Goal: Transaction & Acquisition: Purchase product/service

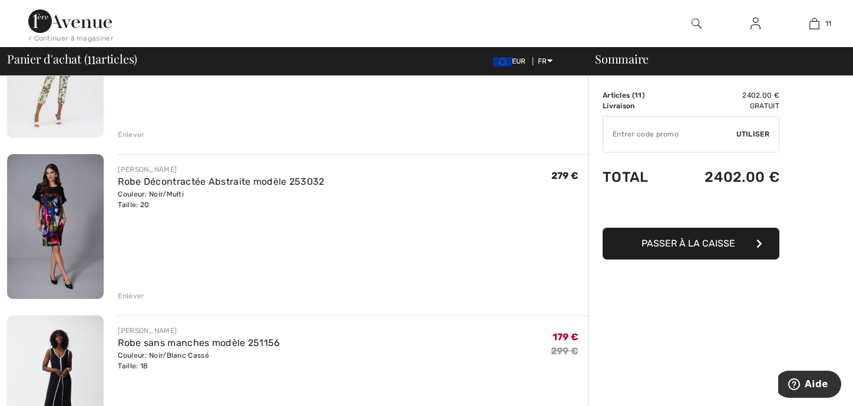
scroll to position [1532, 0]
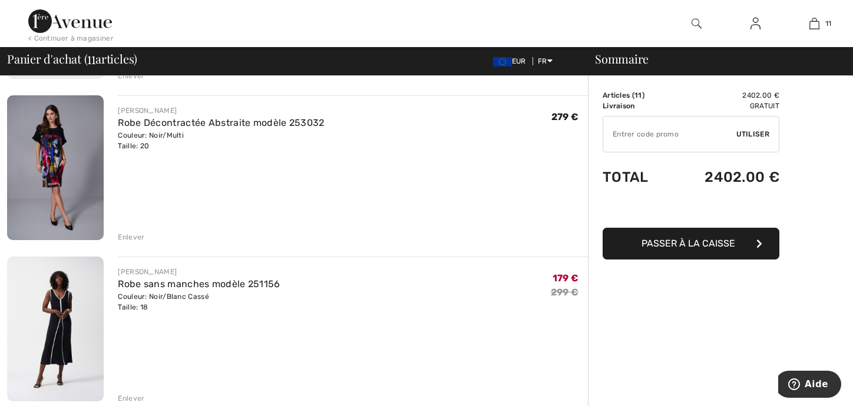
click at [47, 123] on img at bounding box center [55, 167] width 97 height 145
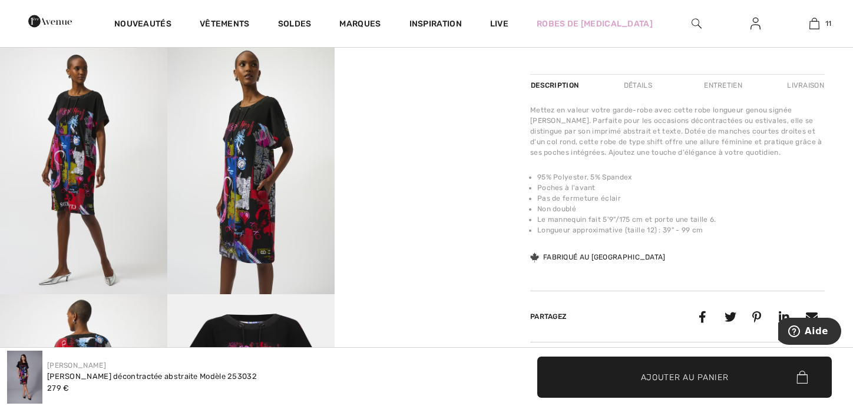
scroll to position [471, 0]
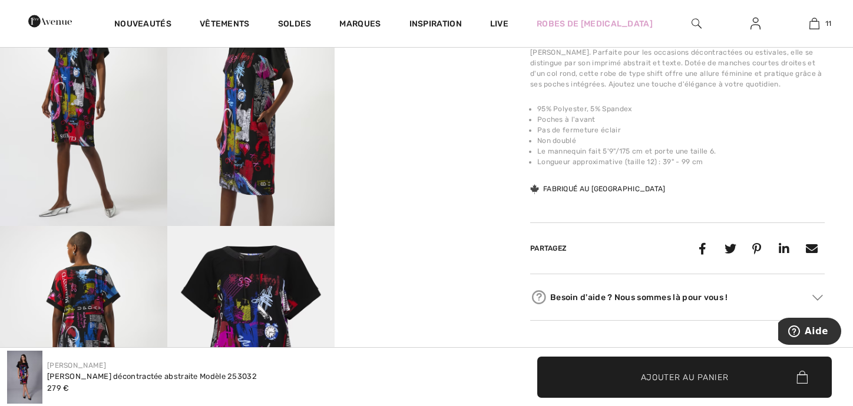
click at [415, 59] on video "Your browser does not support the video tag." at bounding box center [418, 17] width 167 height 84
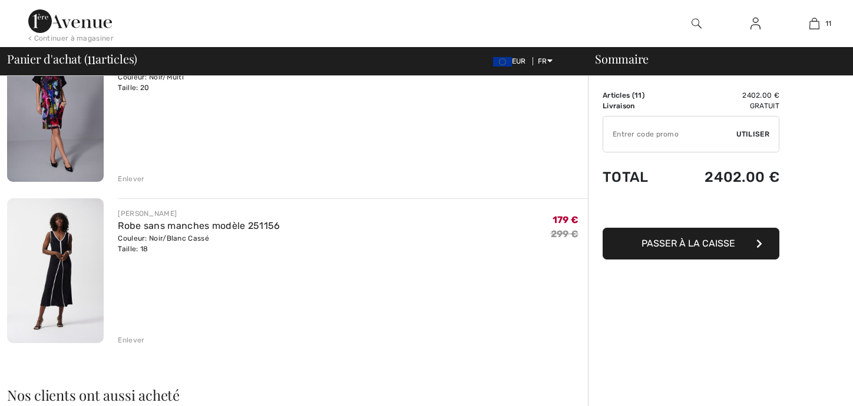
scroll to position [1590, 0]
click at [137, 338] on div "Enlever" at bounding box center [131, 340] width 27 height 11
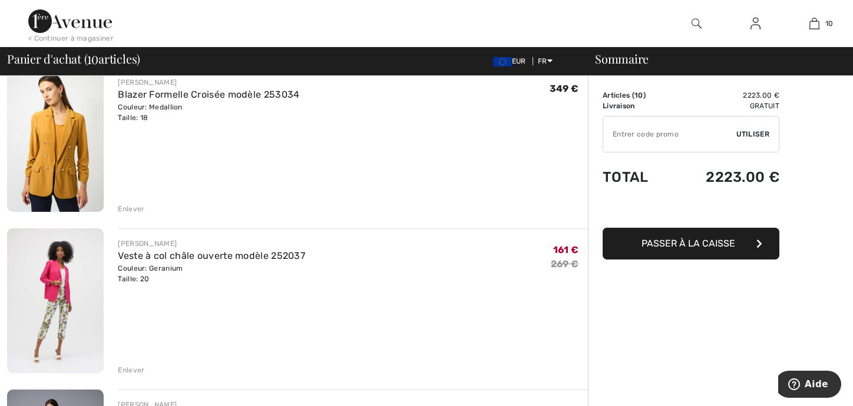
scroll to position [1119, 0]
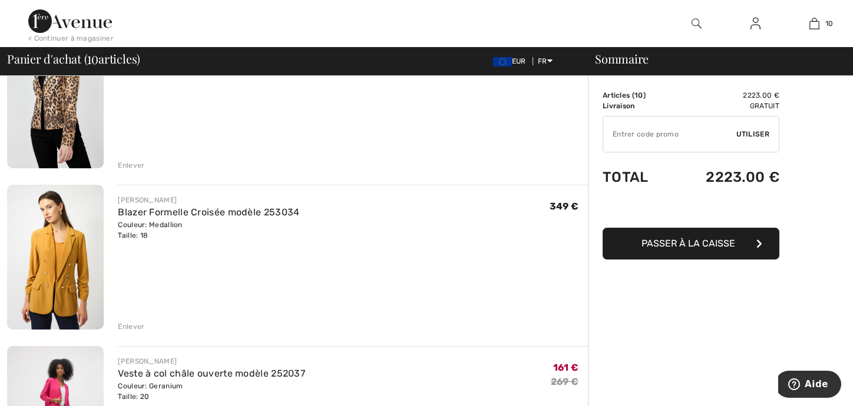
click at [136, 329] on div "Enlever" at bounding box center [131, 327] width 27 height 11
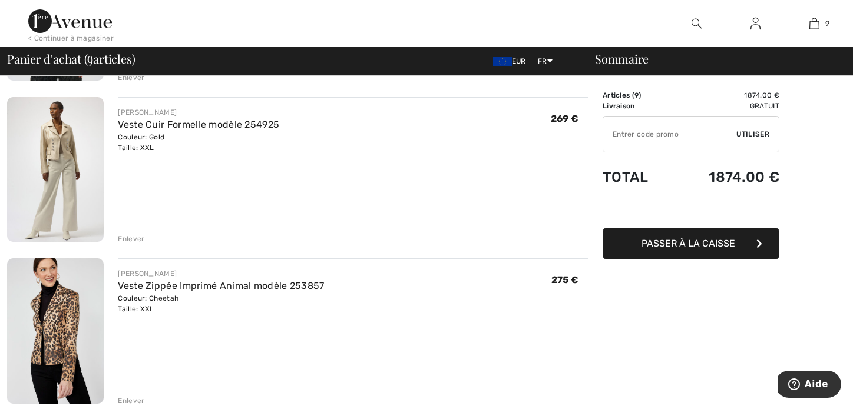
scroll to position [825, 0]
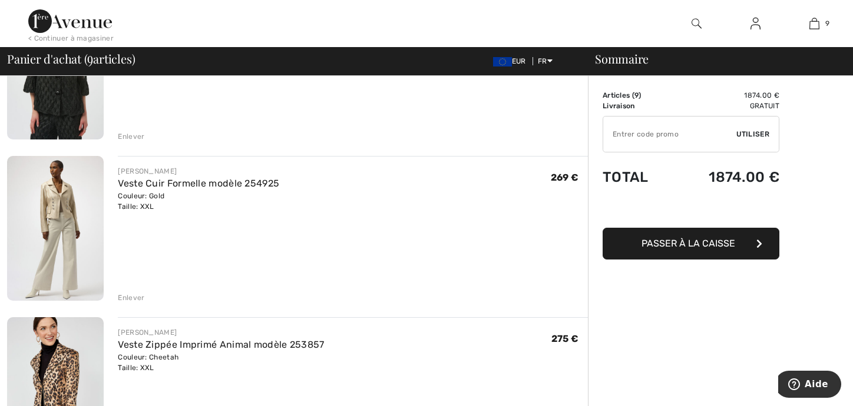
click at [123, 295] on div "Enlever" at bounding box center [131, 298] width 27 height 11
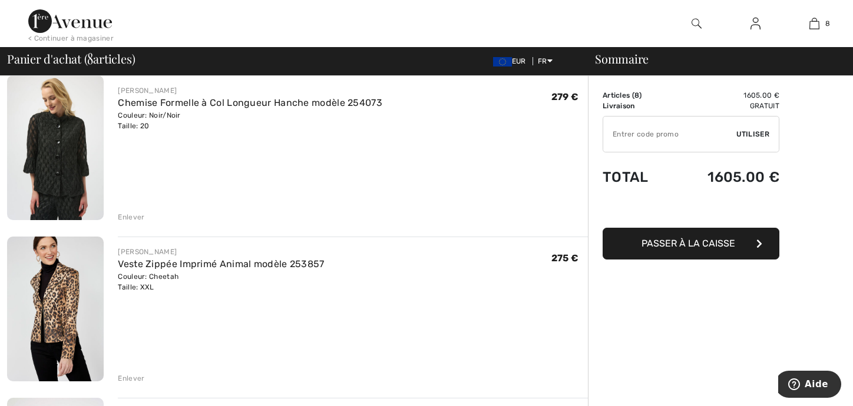
scroll to position [648, 0]
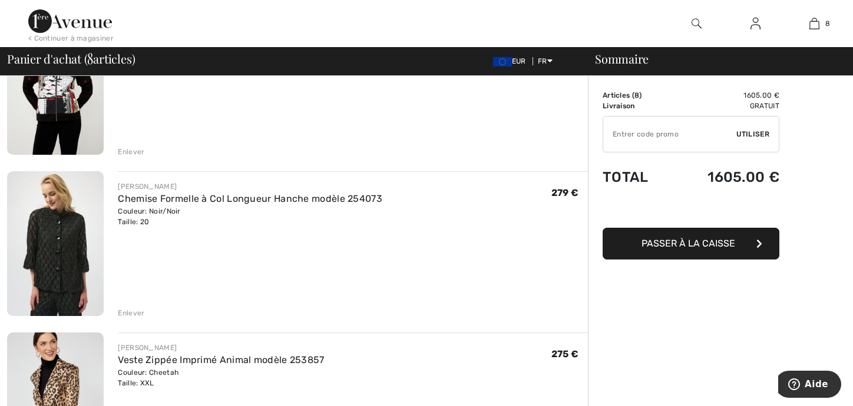
click at [130, 312] on div "Enlever" at bounding box center [131, 313] width 27 height 11
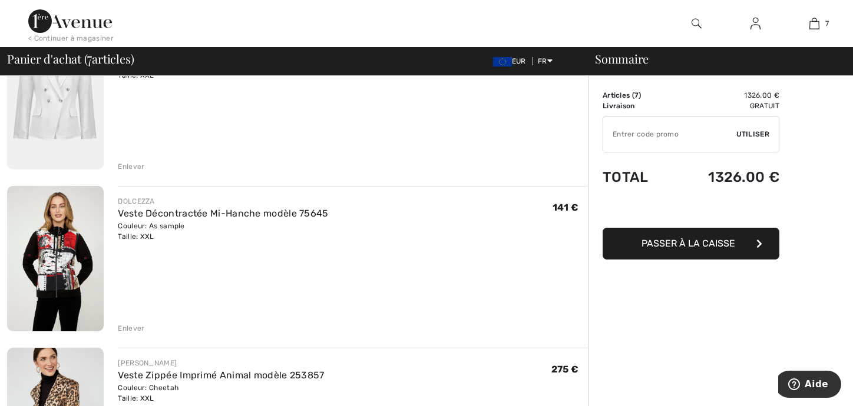
scroll to position [353, 0]
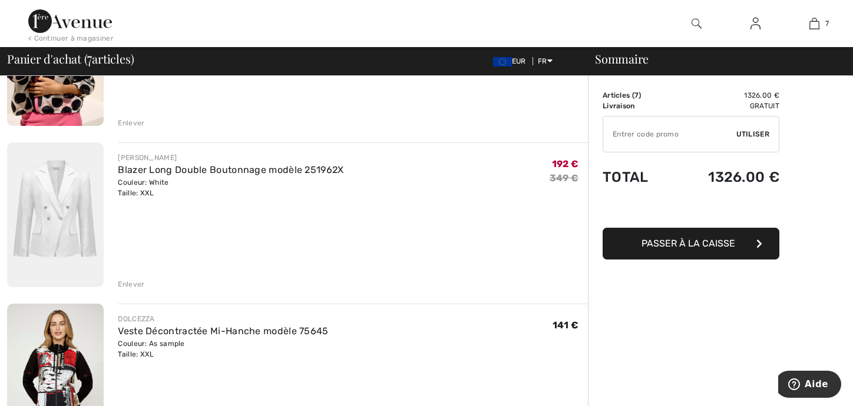
click at [134, 285] on div "Enlever" at bounding box center [131, 284] width 27 height 11
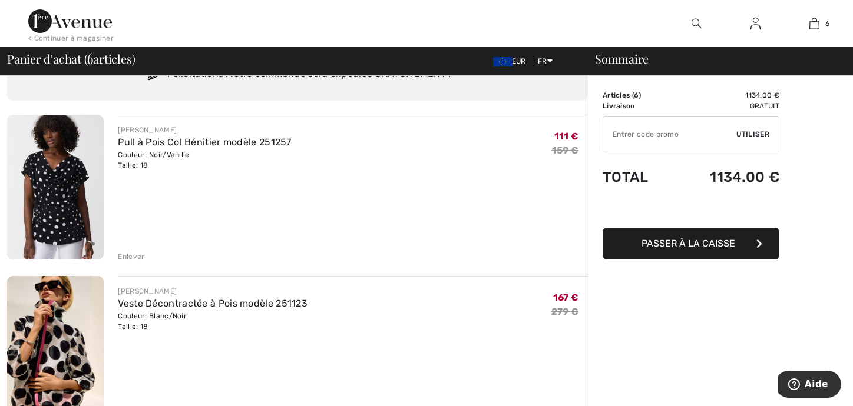
scroll to position [0, 0]
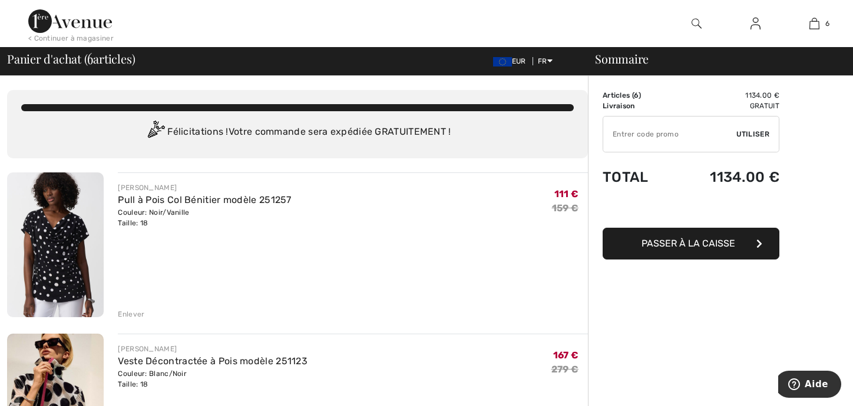
click at [134, 315] on div "Enlever" at bounding box center [131, 314] width 27 height 11
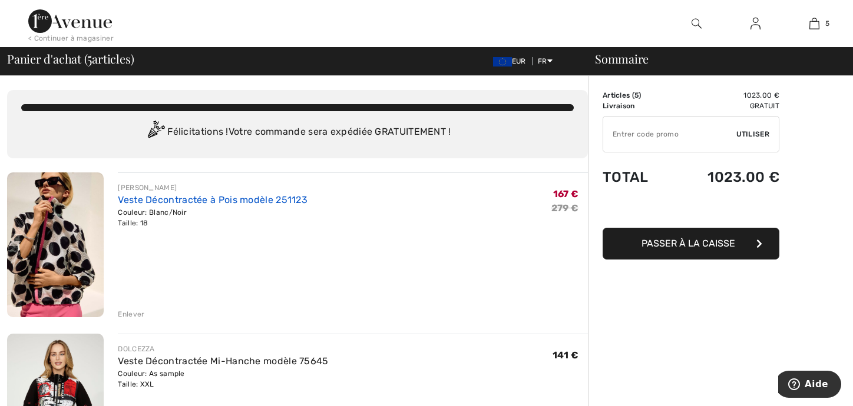
click at [184, 201] on link "Veste Décontractée à Pois modèle 251123" at bounding box center [213, 199] width 190 height 11
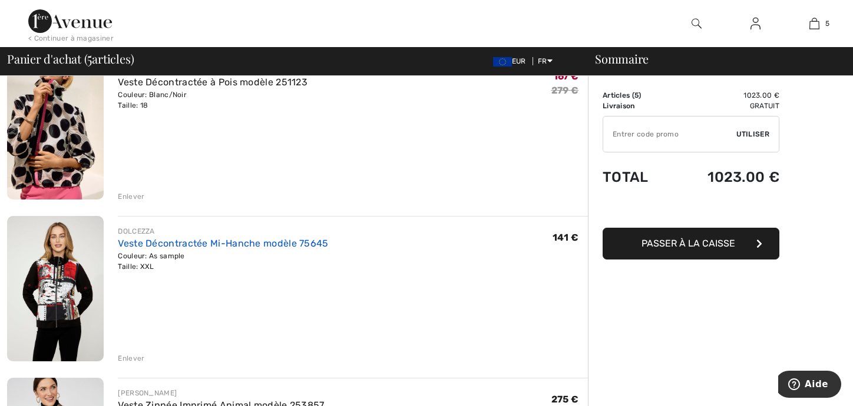
click at [210, 239] on link "Veste Décontractée Mi-Hanche modèle 75645" at bounding box center [223, 243] width 210 height 11
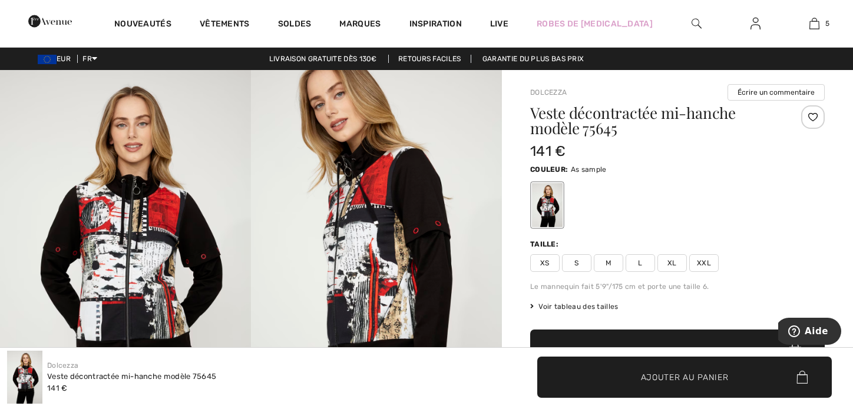
click at [106, 227] on img at bounding box center [125, 258] width 251 height 376
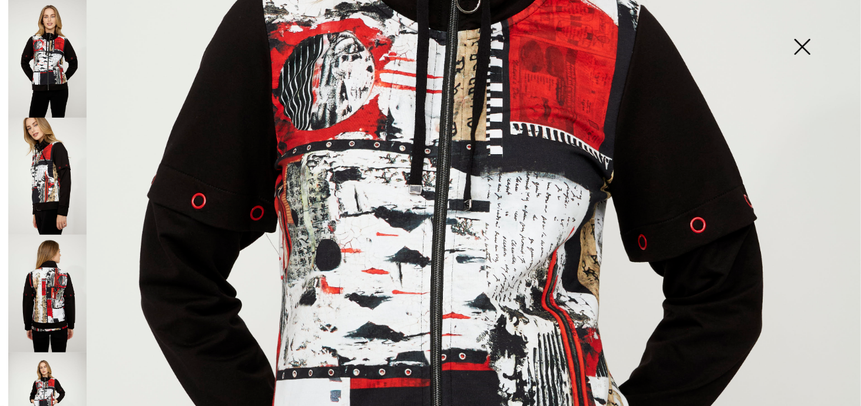
scroll to position [412, 0]
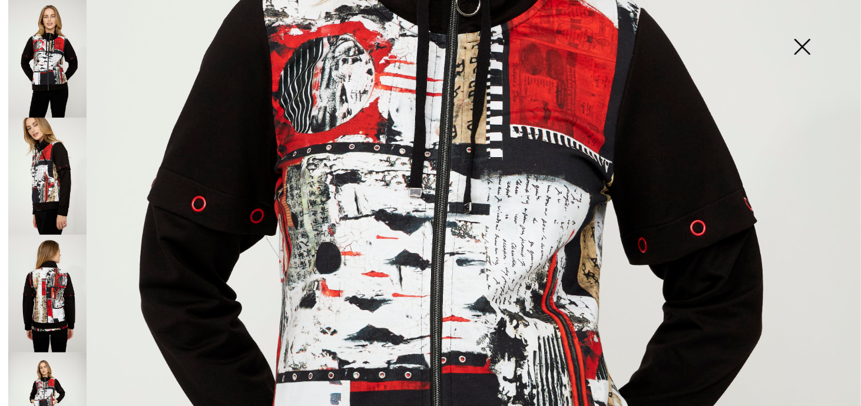
click at [40, 167] on img at bounding box center [47, 177] width 78 height 118
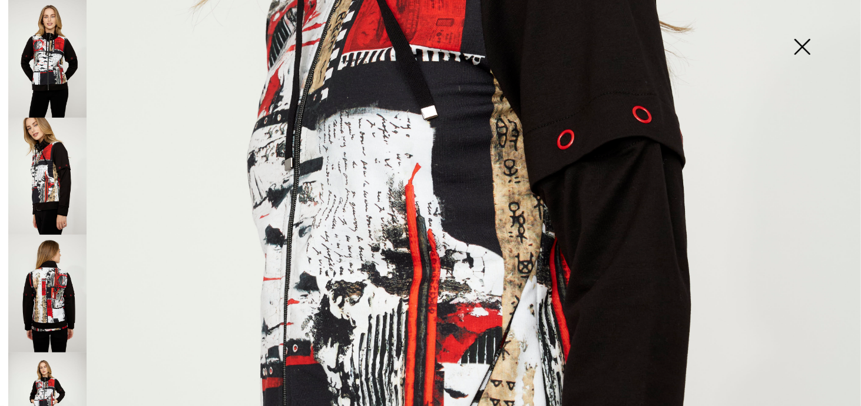
click at [45, 277] on img at bounding box center [47, 294] width 78 height 118
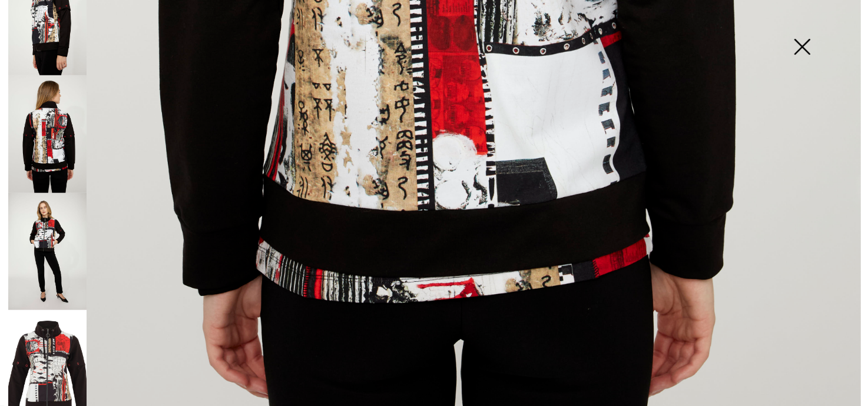
scroll to position [766, 0]
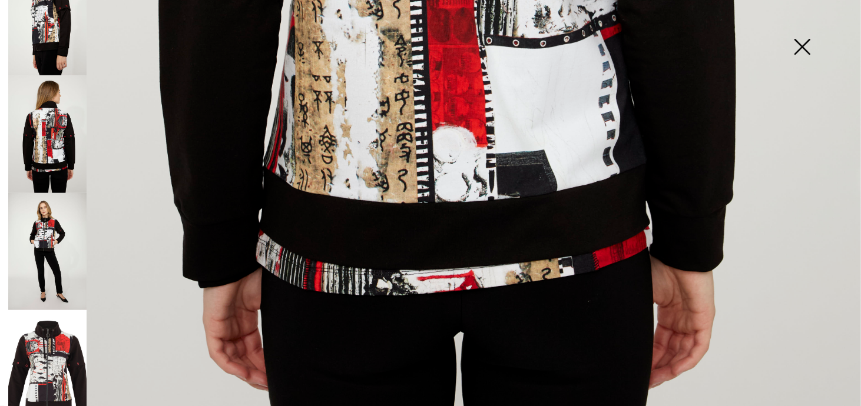
click at [26, 310] on img at bounding box center [47, 368] width 78 height 117
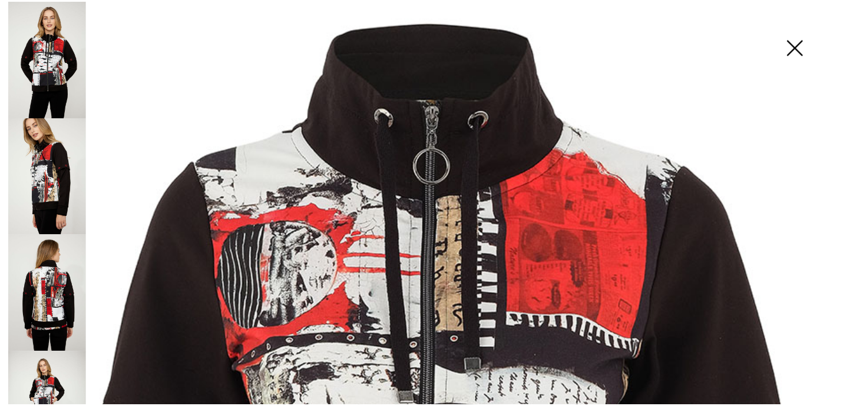
scroll to position [82, 0]
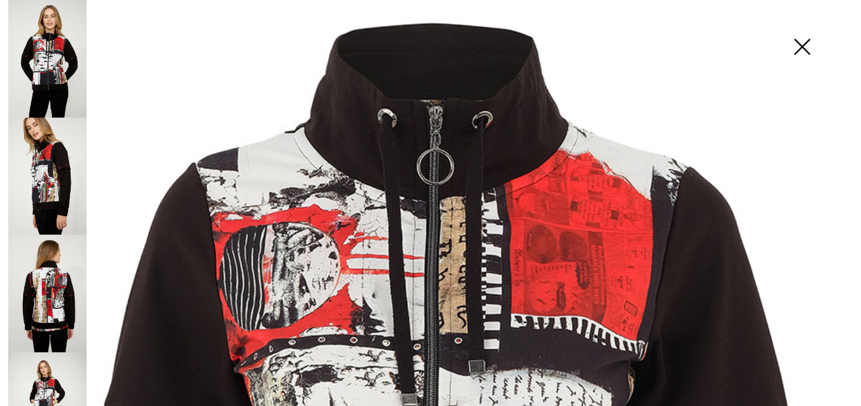
click at [801, 47] on img at bounding box center [802, 48] width 59 height 61
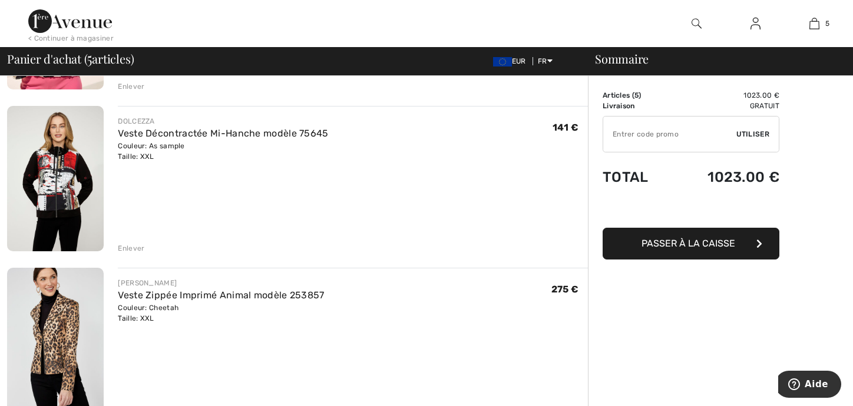
scroll to position [236, 0]
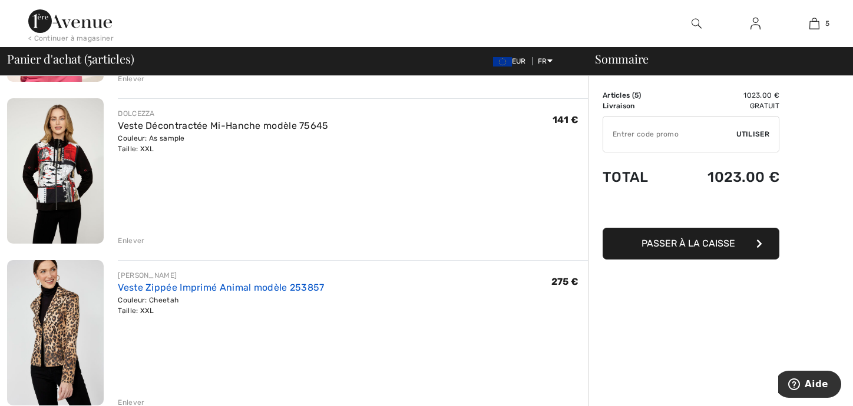
click at [193, 289] on link "Veste Zippée Imprimé Animal modèle 253857" at bounding box center [221, 287] width 206 height 11
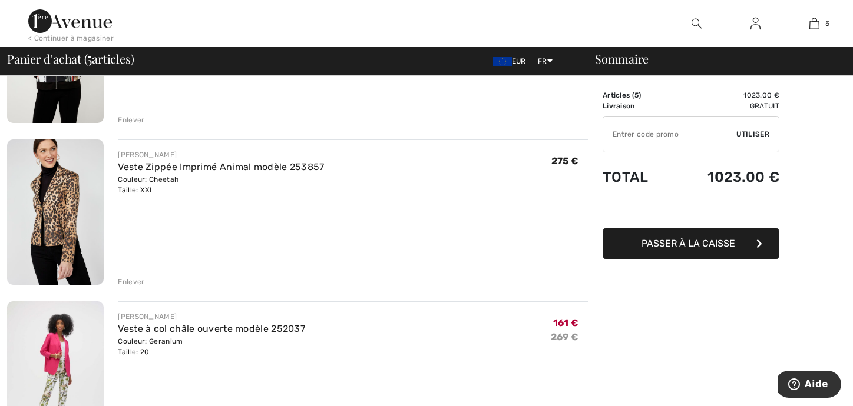
scroll to position [412, 0]
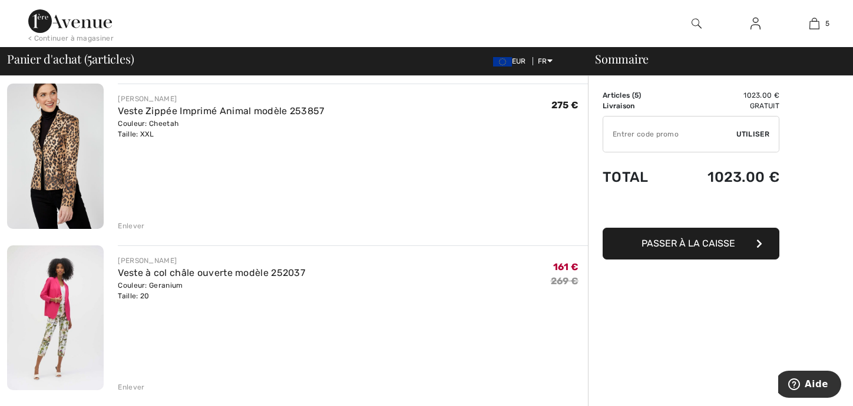
click at [134, 382] on div "Enlever" at bounding box center [131, 387] width 27 height 11
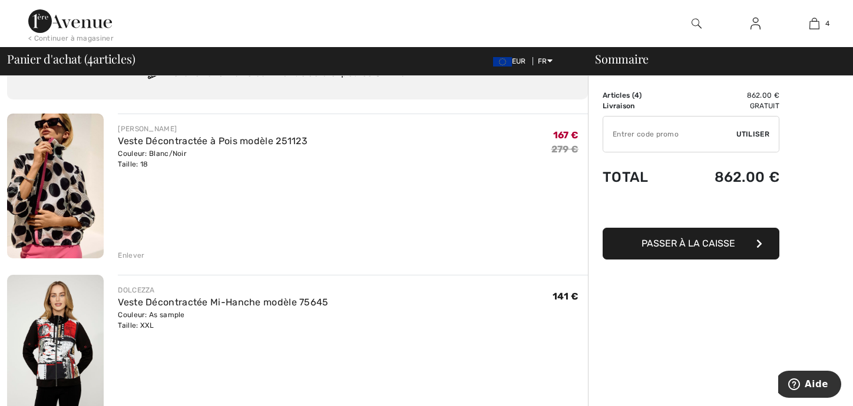
scroll to position [0, 0]
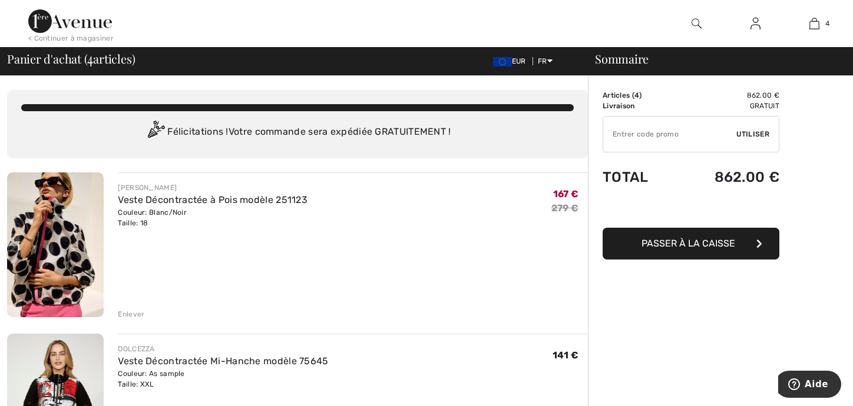
click at [74, 25] on img at bounding box center [70, 21] width 84 height 24
